Goal: Information Seeking & Learning: Learn about a topic

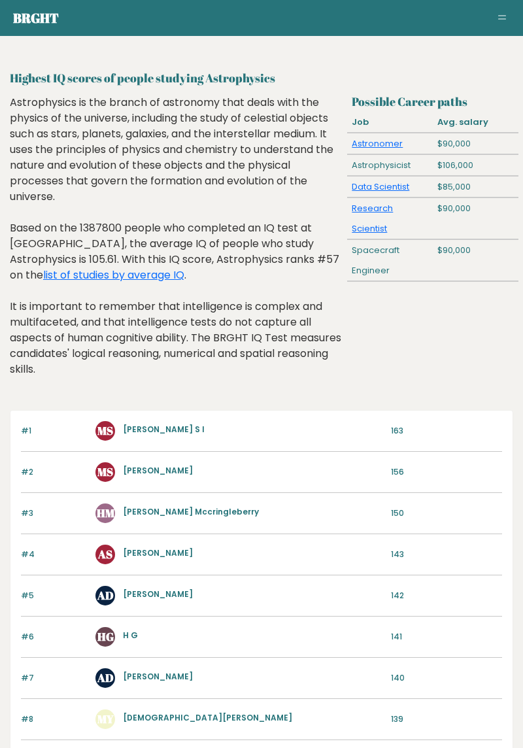
click at [184, 268] on link "list of studies by average IQ" at bounding box center [113, 275] width 141 height 15
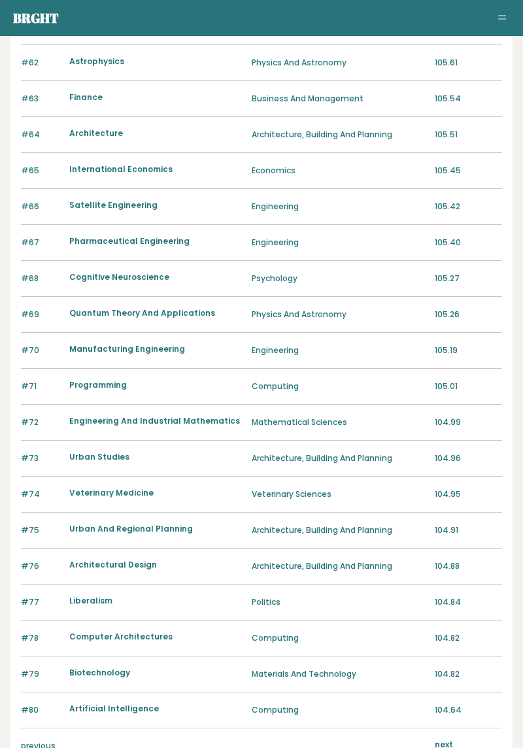
scroll to position [953, 0]
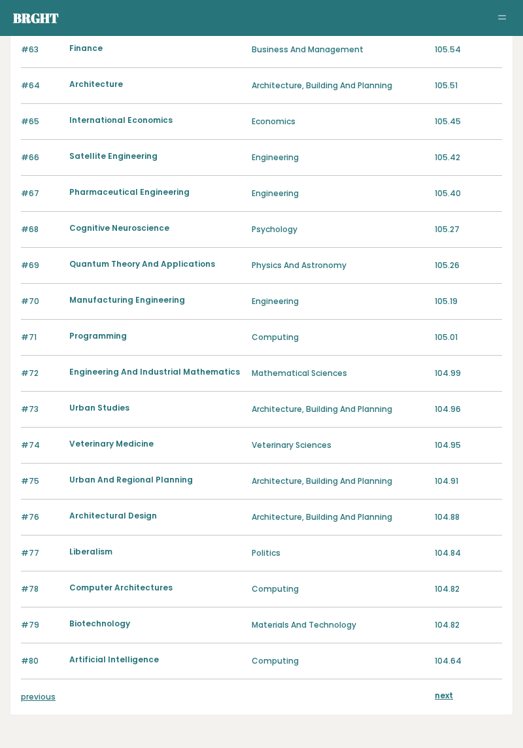
click at [38, 692] on link "previous" at bounding box center [38, 697] width 35 height 11
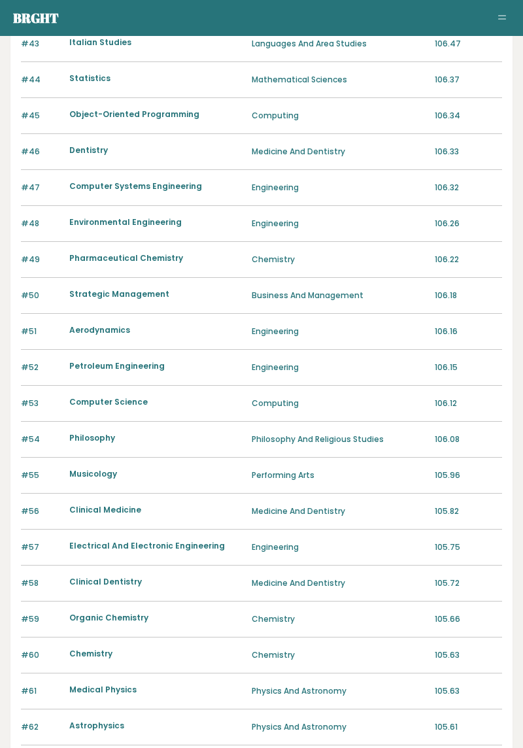
scroll to position [238, 0]
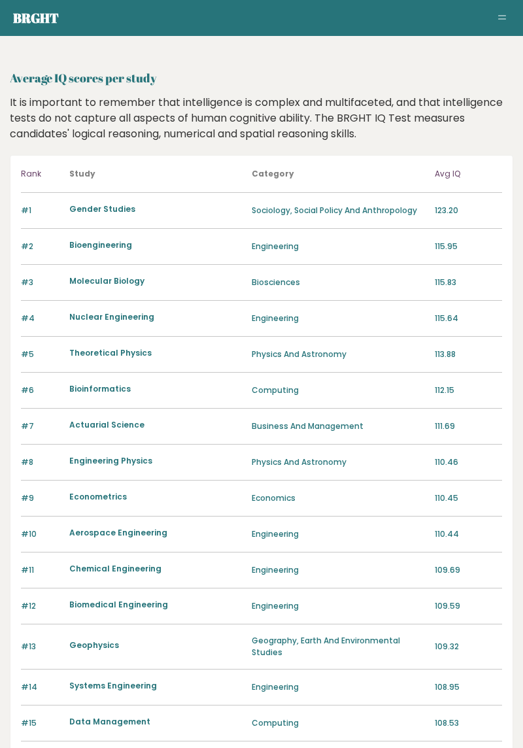
click at [107, 194] on div "#1 Gender Studies Sociology, Social Policy And Anthropology 123.20" at bounding box center [262, 211] width 482 height 36
click at [94, 213] on link "Gender Studies" at bounding box center [102, 208] width 66 height 11
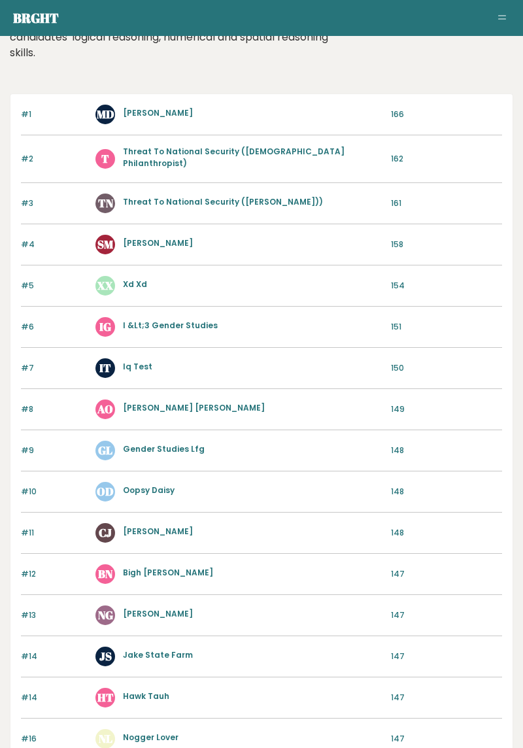
scroll to position [508, 0]
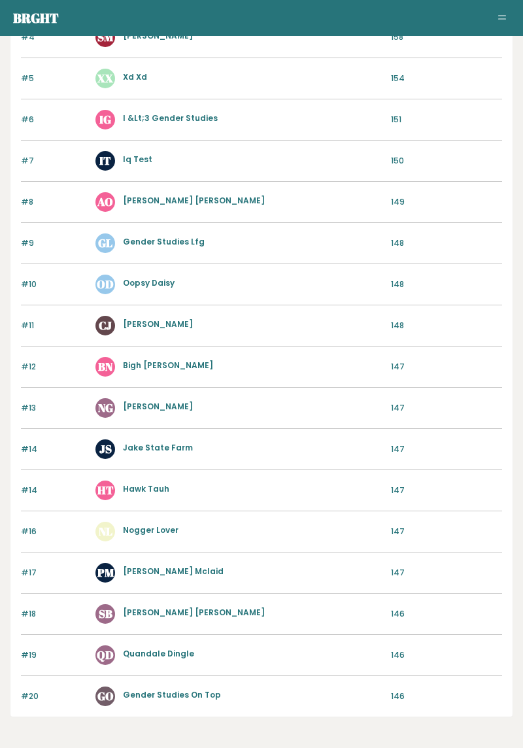
click at [162, 648] on link "Quandale Dingle" at bounding box center [158, 653] width 71 height 11
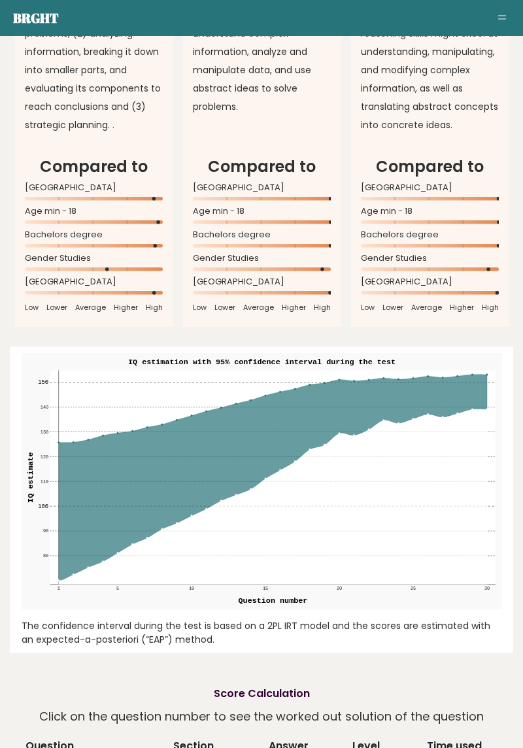
scroll to position [1369, 0]
